Goal: Transaction & Acquisition: Purchase product/service

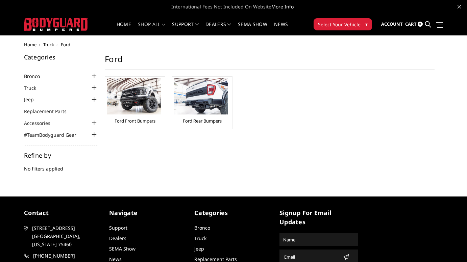
click at [44, 75] on link "Bronco" at bounding box center [36, 76] width 24 height 7
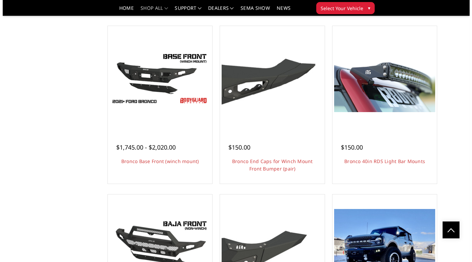
scroll to position [1001, 0]
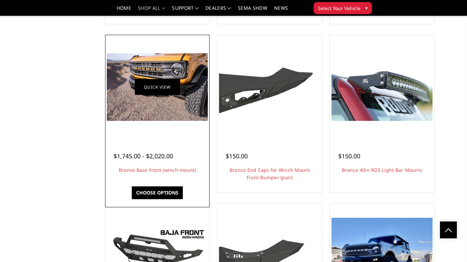
click at [145, 83] on link "Quick view" at bounding box center [157, 87] width 45 height 16
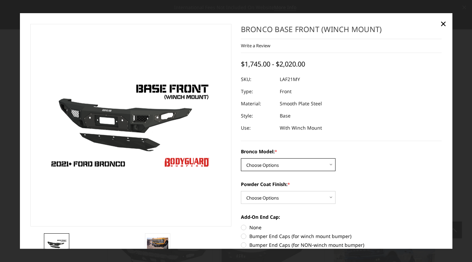
click at [304, 160] on select "Choose Options Base/Badlands/Wildtrak/etc. Raptor" at bounding box center [288, 164] width 95 height 13
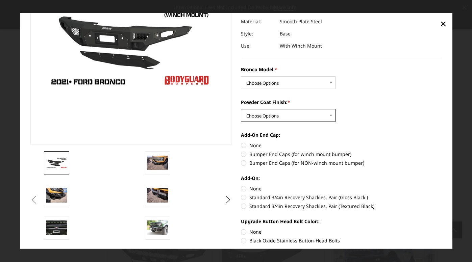
click at [293, 115] on select "Choose Options Bare Metal Textured Black Powder Coat" at bounding box center [288, 115] width 95 height 13
click at [241, 109] on select "Choose Options Bare Metal Textured Black Powder Coat" at bounding box center [288, 115] width 95 height 13
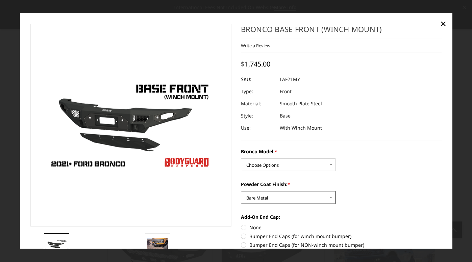
scroll to position [8, 0]
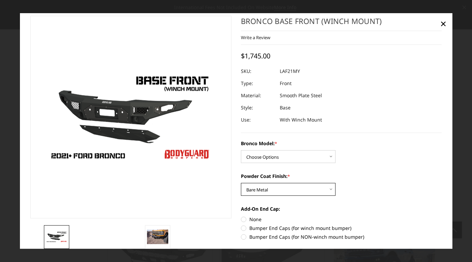
click at [317, 188] on select "Choose Options Bare Metal Textured Black Powder Coat" at bounding box center [288, 189] width 95 height 13
select select "4011"
click at [241, 183] on select "Choose Options Bare Metal Textured Black Powder Coat" at bounding box center [288, 189] width 95 height 13
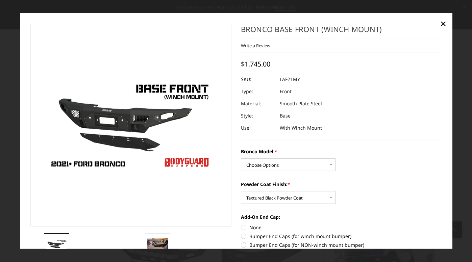
scroll to position [823, 0]
